Goal: Transaction & Acquisition: Purchase product/service

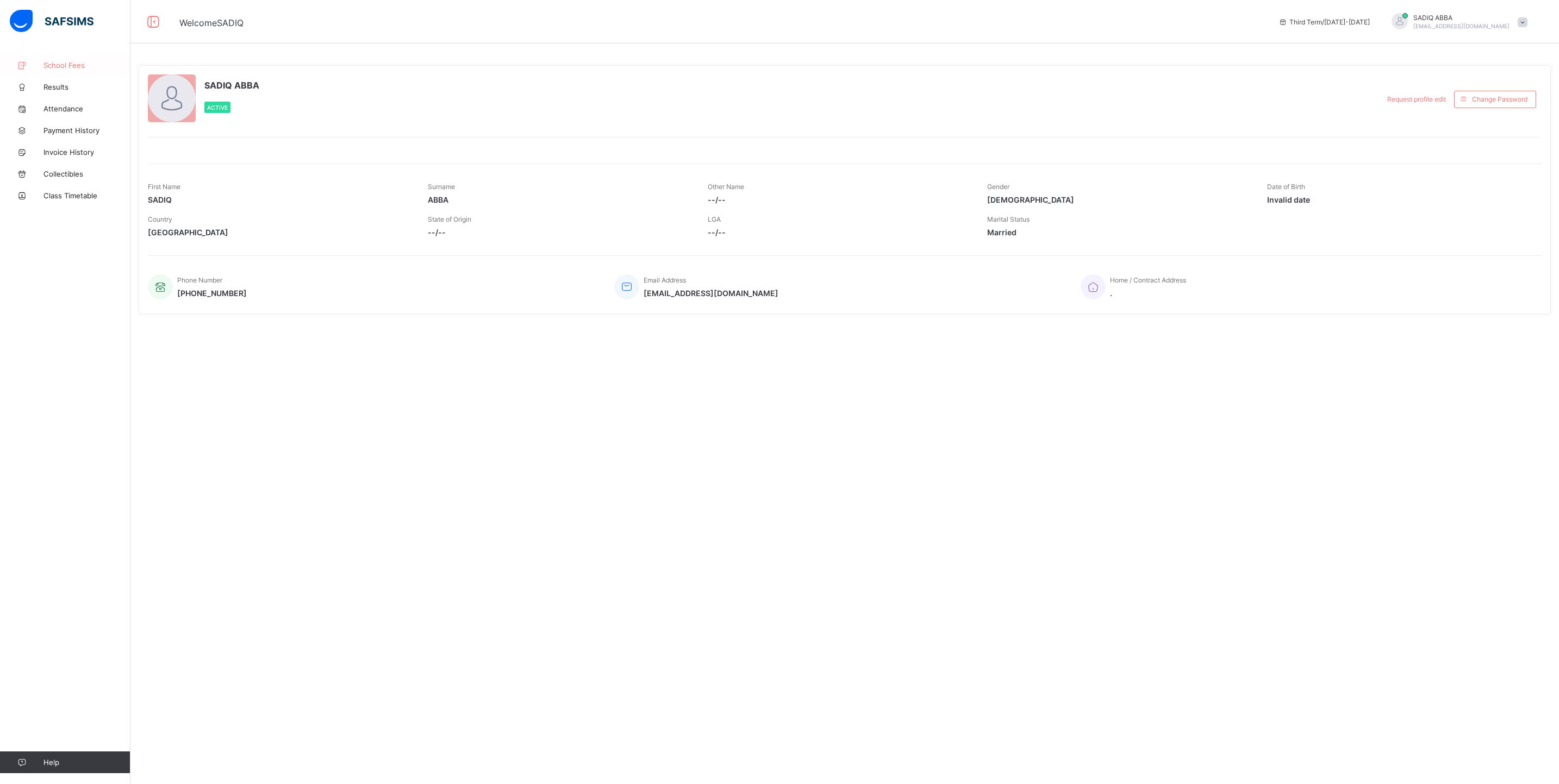
click at [63, 61] on span "School Fees" at bounding box center [87, 65] width 87 height 9
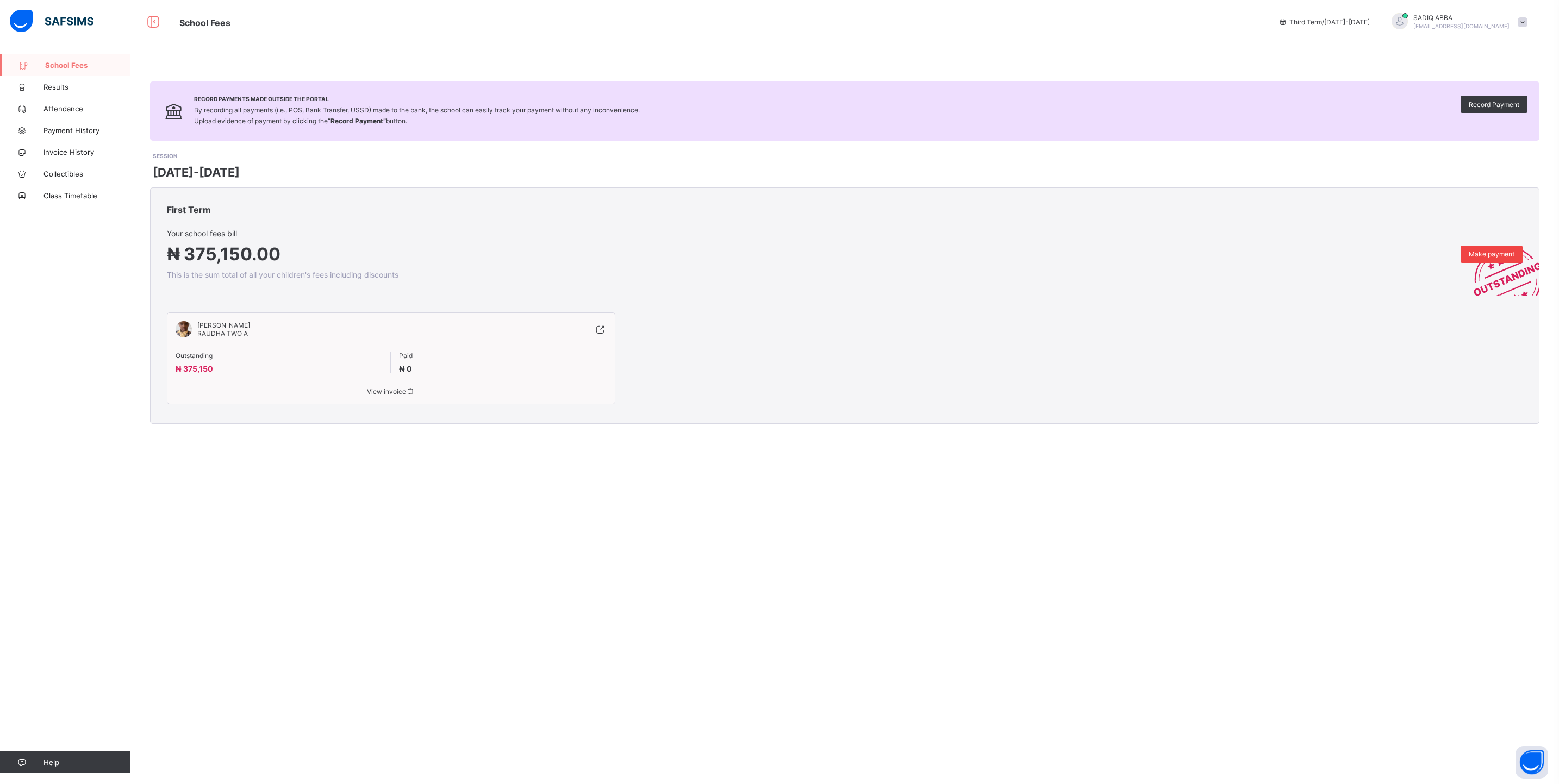
click at [1471, 255] on span "Make payment" at bounding box center [1492, 254] width 46 height 8
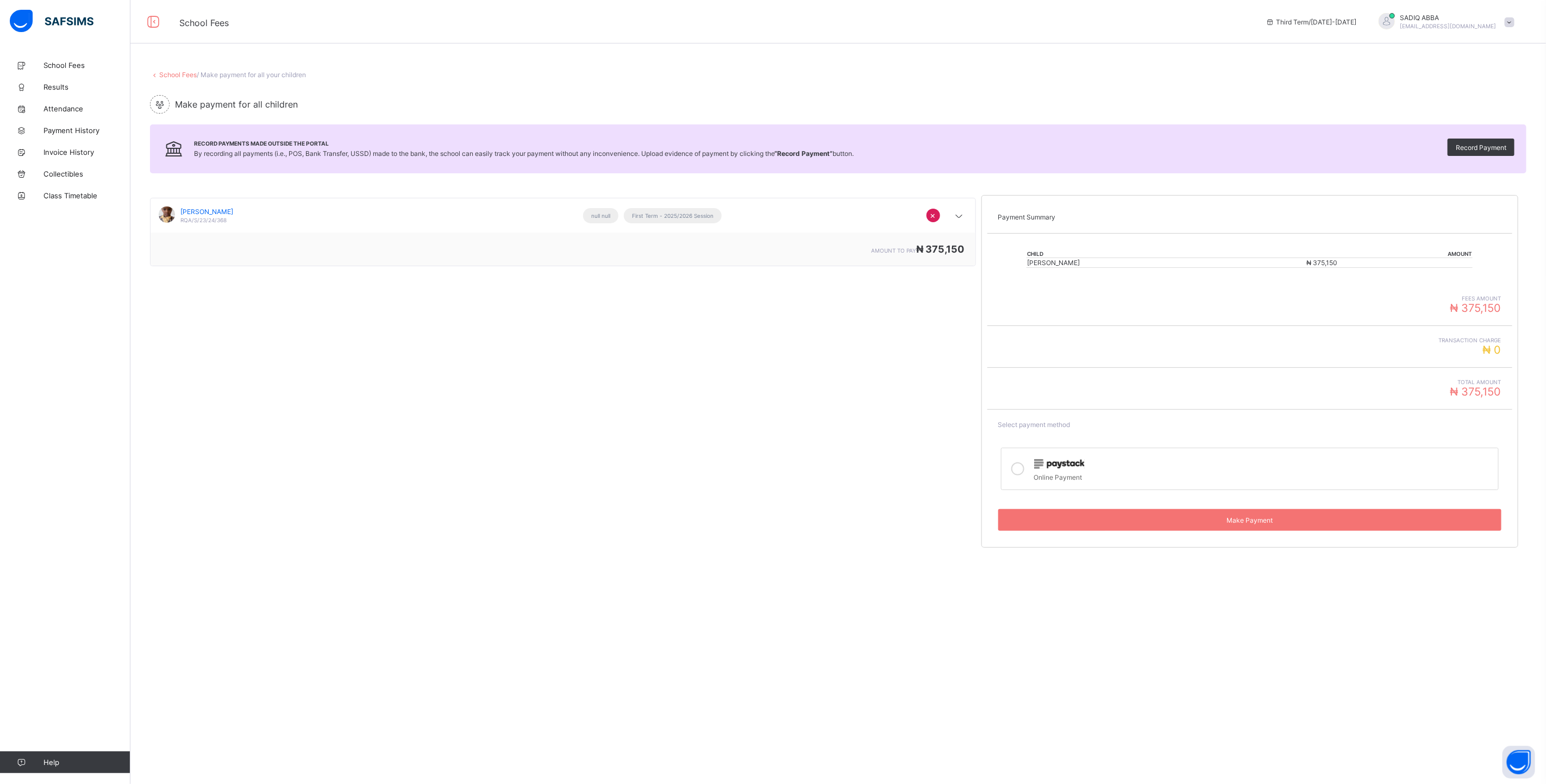
click at [1025, 473] on icon at bounding box center [1018, 469] width 13 height 13
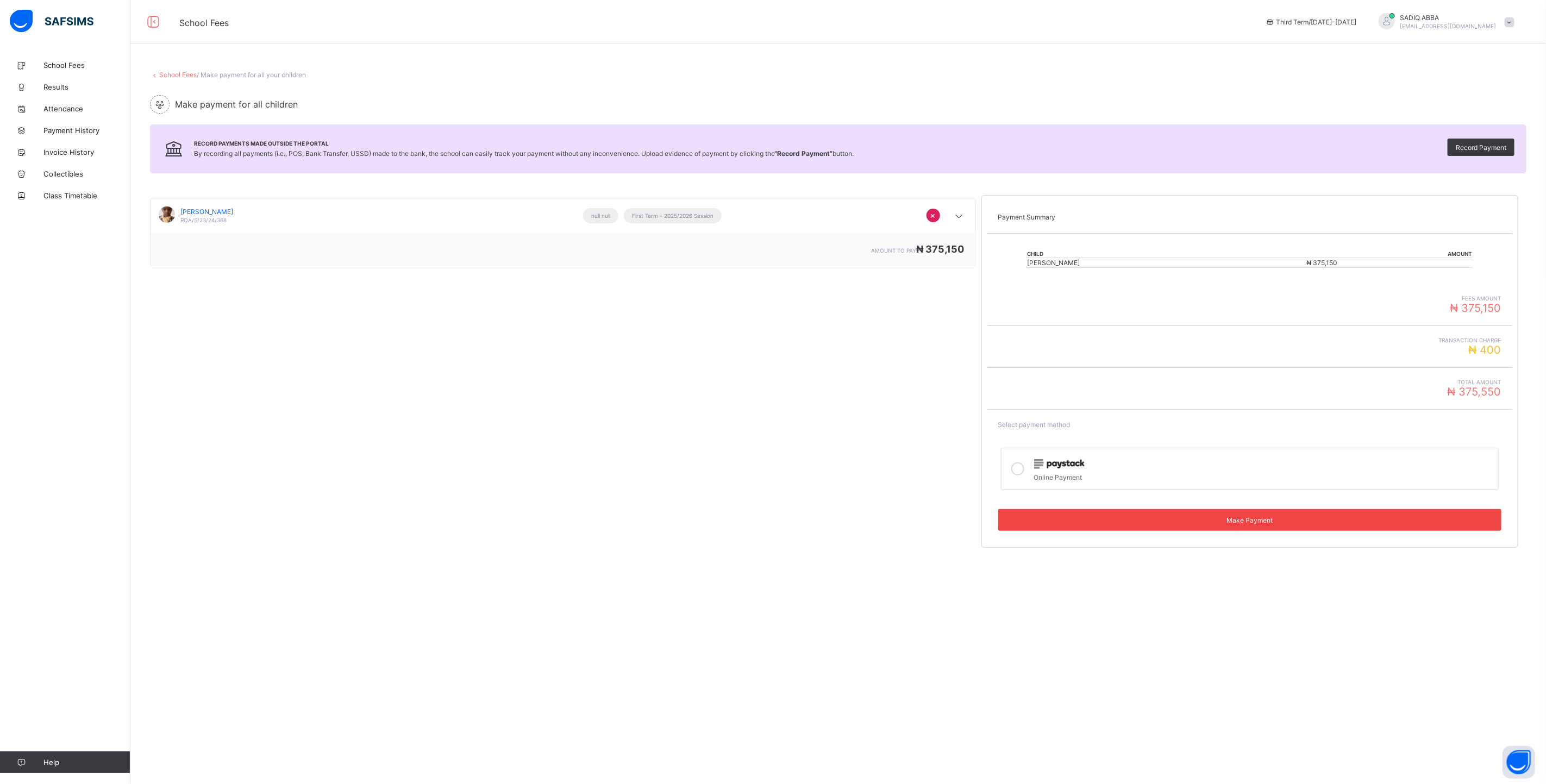
click at [1272, 516] on div "Make Payment" at bounding box center [1250, 520] width 503 height 22
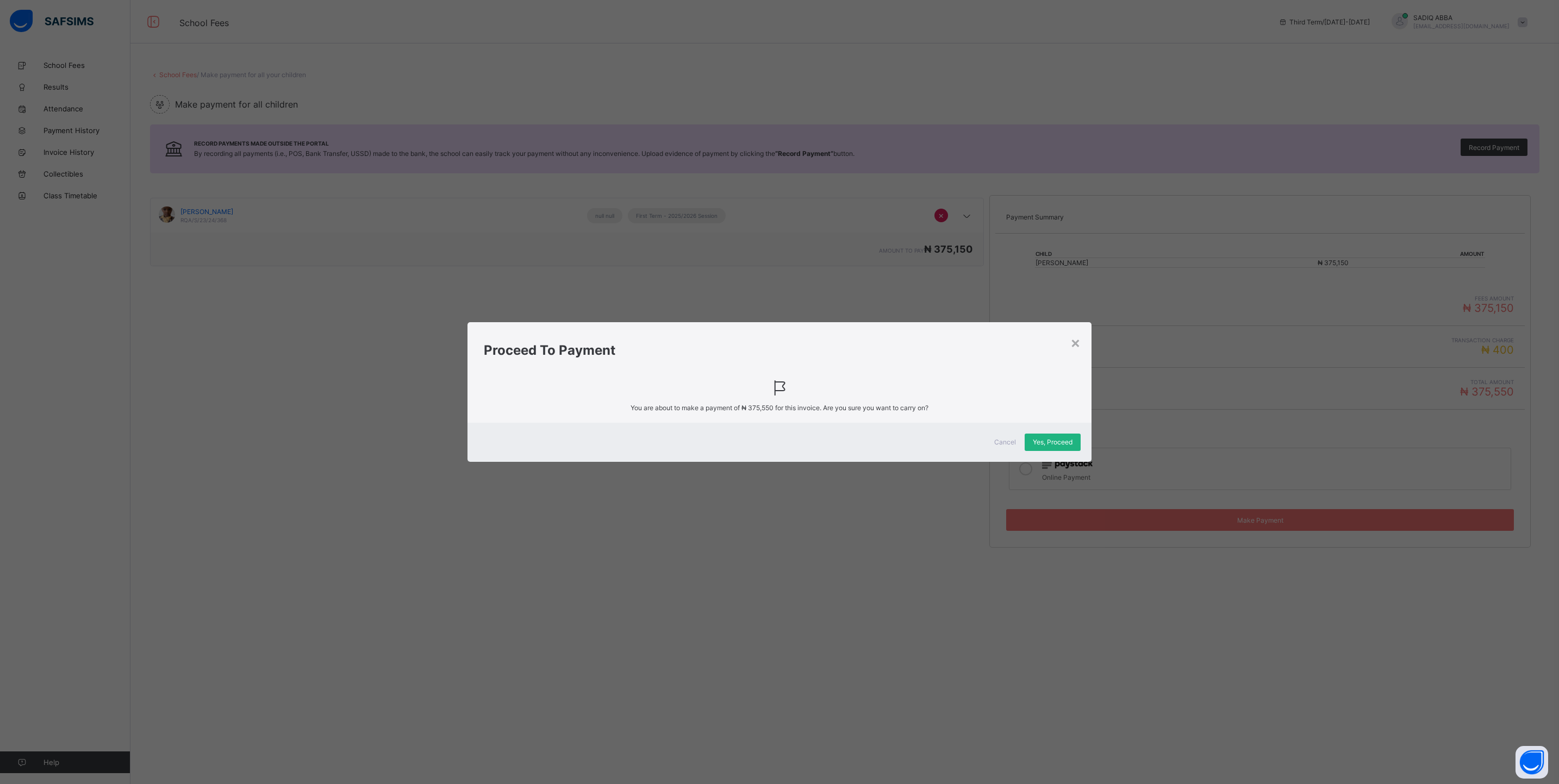
click at [1030, 439] on div "Yes, Proceed" at bounding box center [1053, 442] width 56 height 17
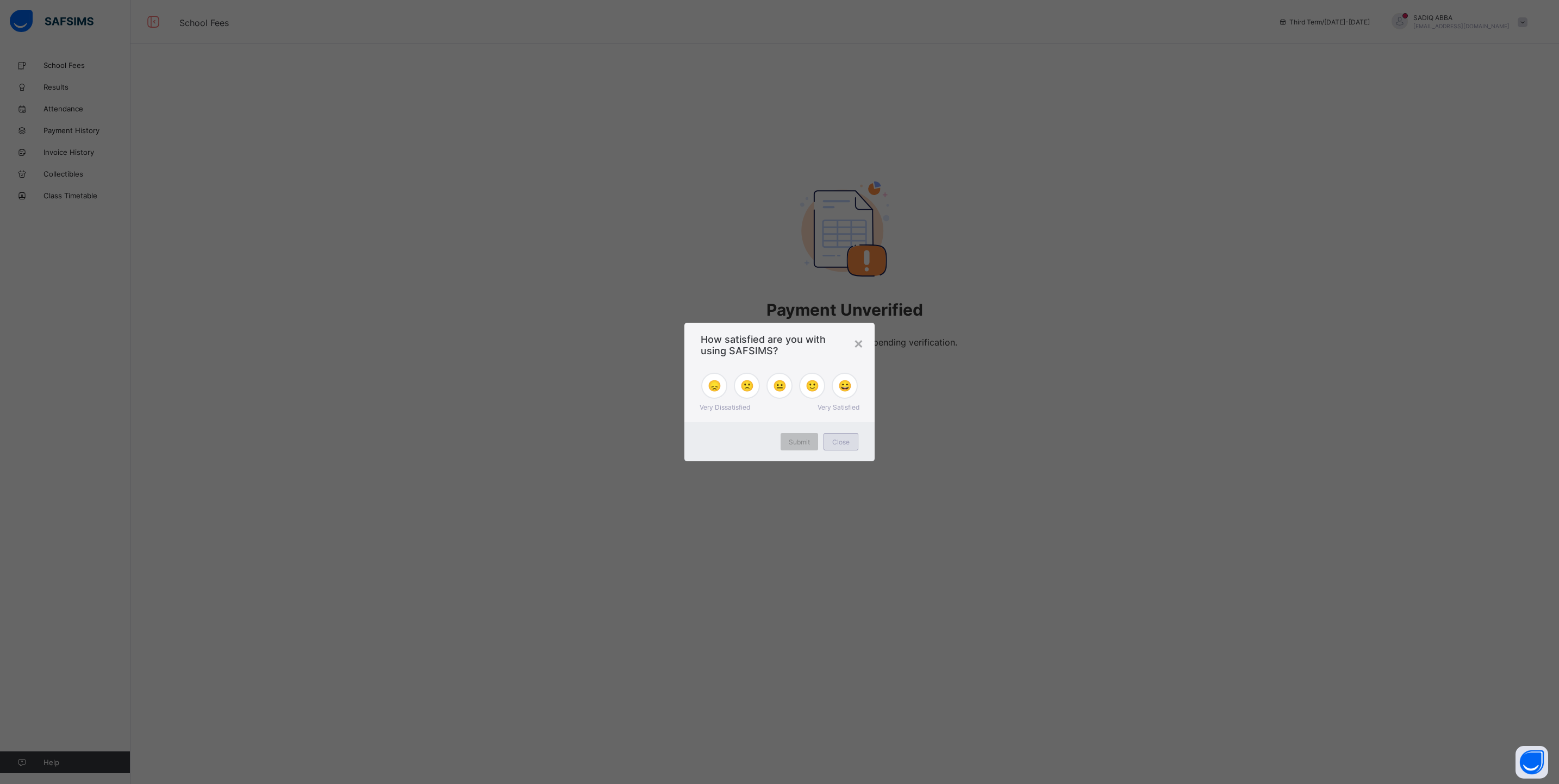
click at [840, 442] on span "Close" at bounding box center [841, 442] width 17 height 8
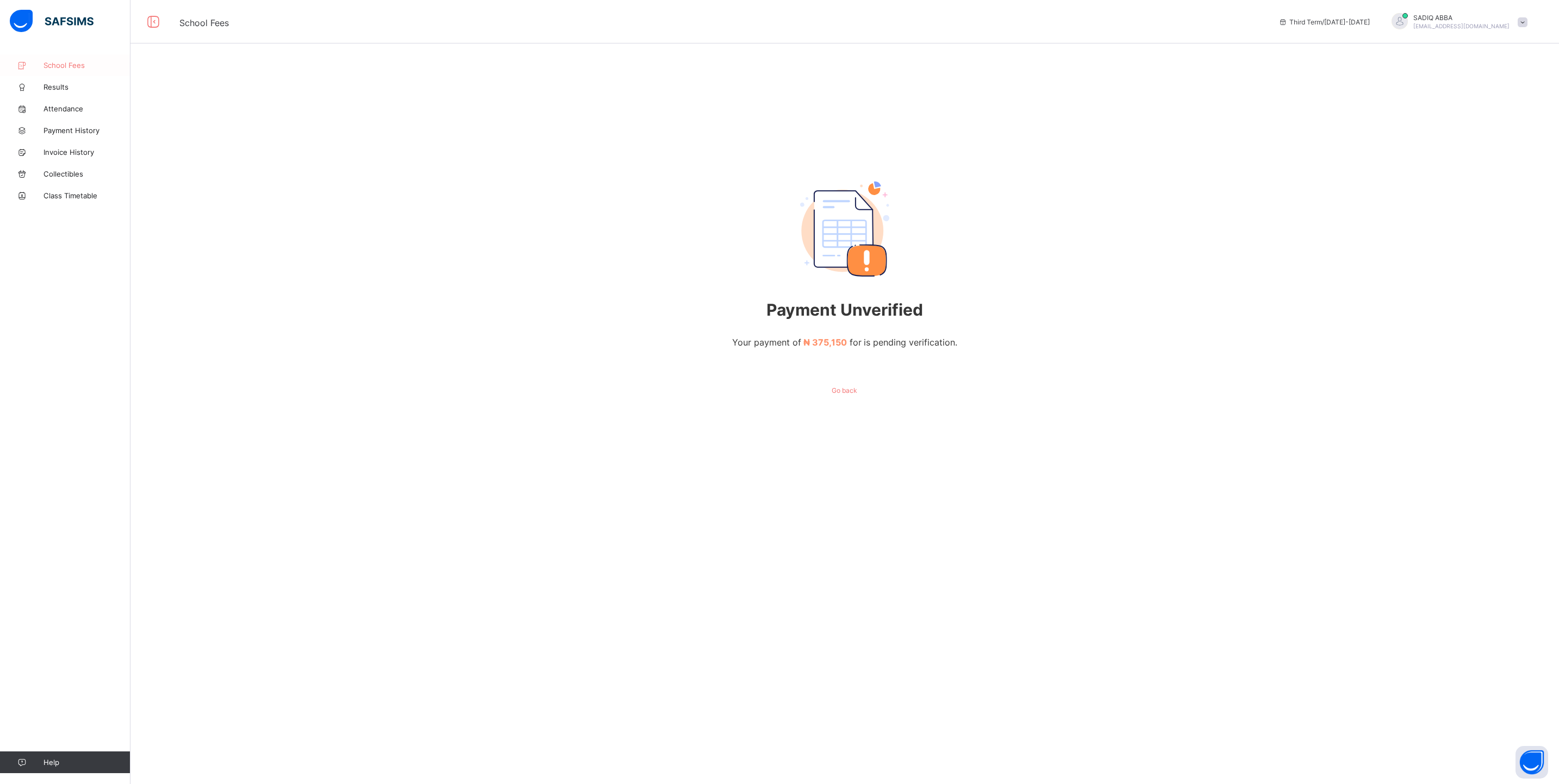
click at [80, 69] on span "School Fees" at bounding box center [87, 65] width 87 height 9
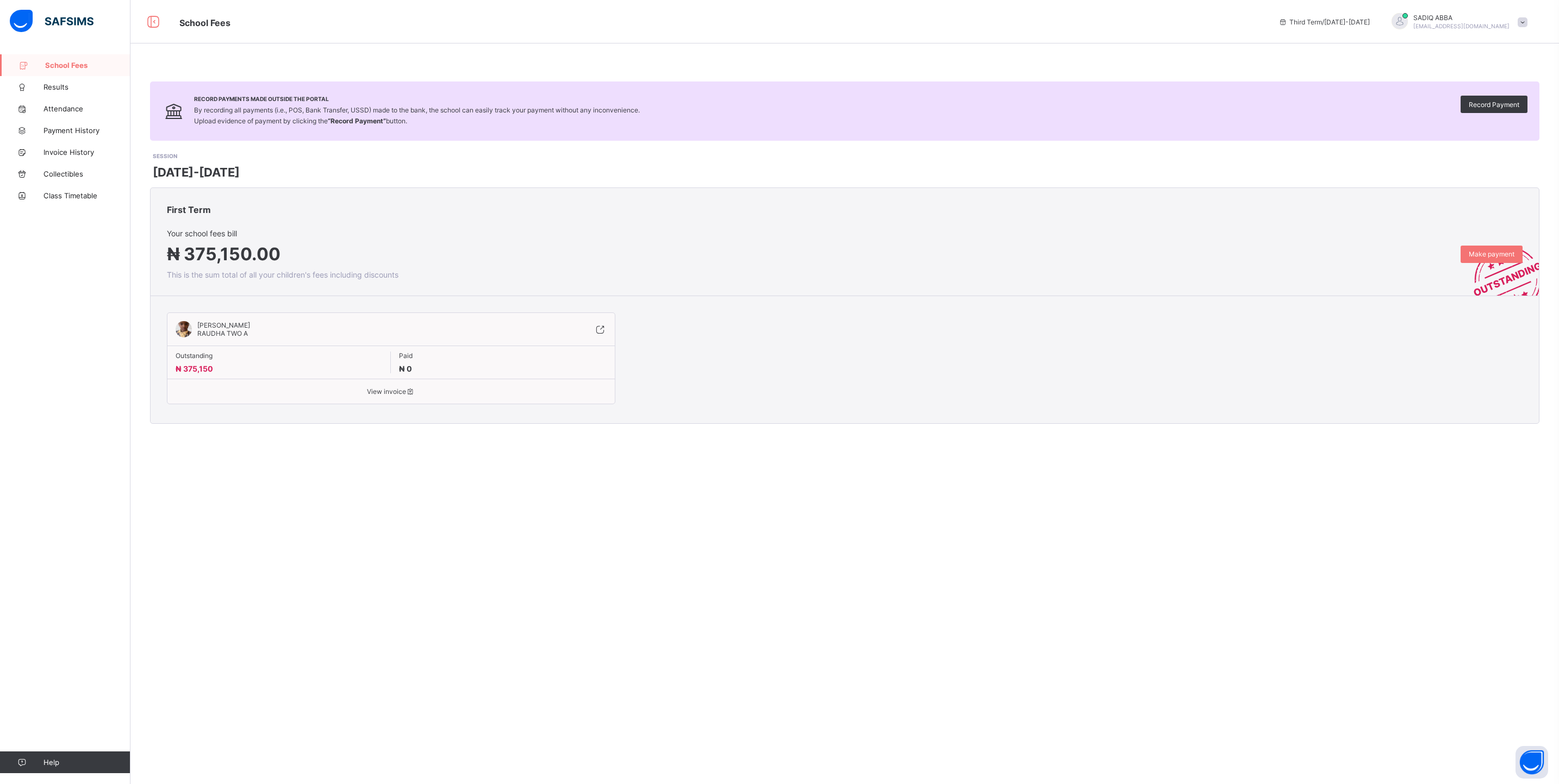
drag, startPoint x: 353, startPoint y: 272, endPoint x: 734, endPoint y: 193, distance: 389.1
click at [734, 193] on div "First Term" at bounding box center [845, 208] width 1388 height 41
